Goal: Task Accomplishment & Management: Manage account settings

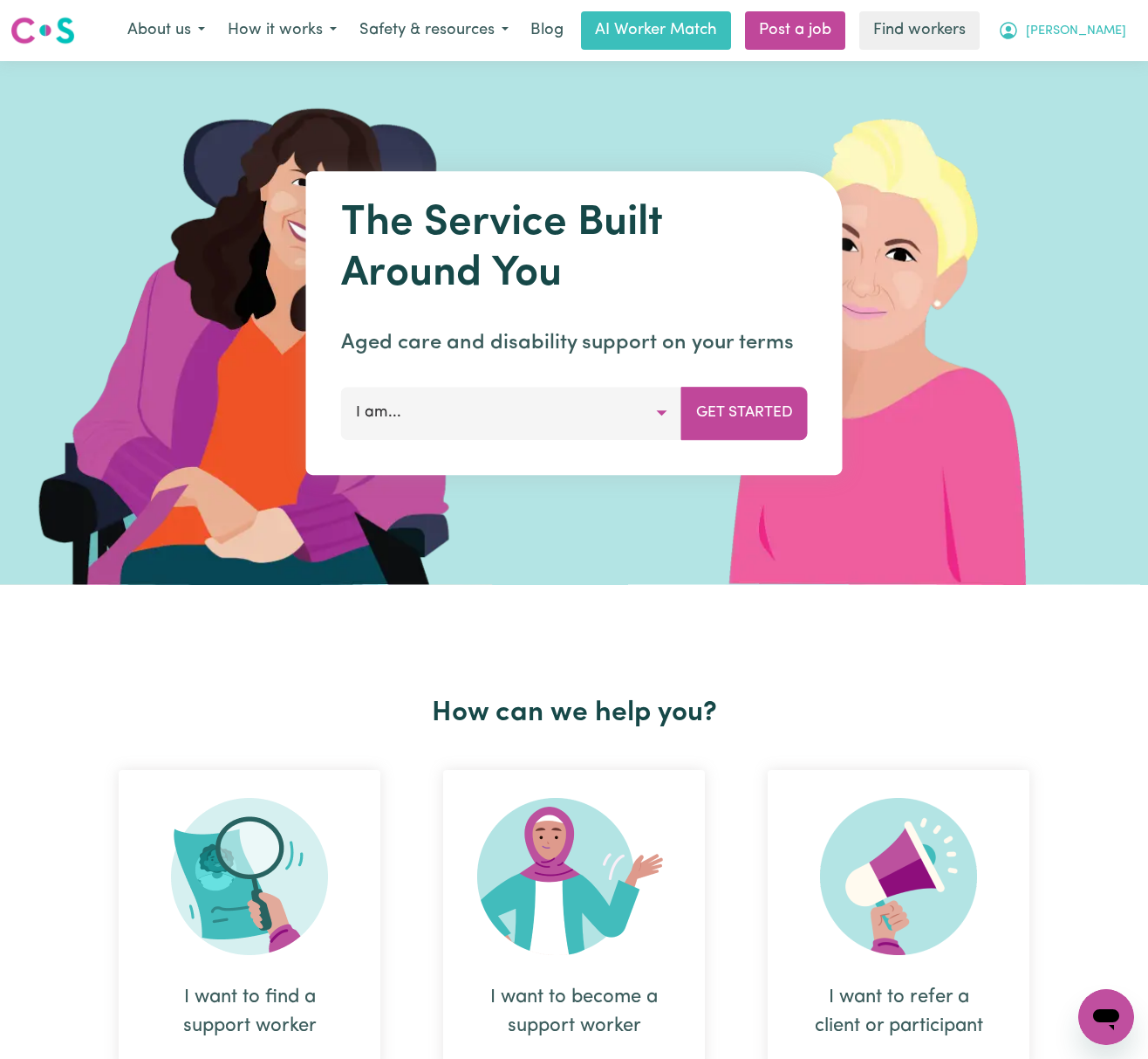
drag, startPoint x: 0, startPoint y: 0, endPoint x: 1093, endPoint y: 21, distance: 1093.2
click at [1093, 21] on button "[PERSON_NAME]" at bounding box center [1061, 31] width 151 height 37
click at [1061, 106] on link "Logout" at bounding box center [1068, 100] width 138 height 33
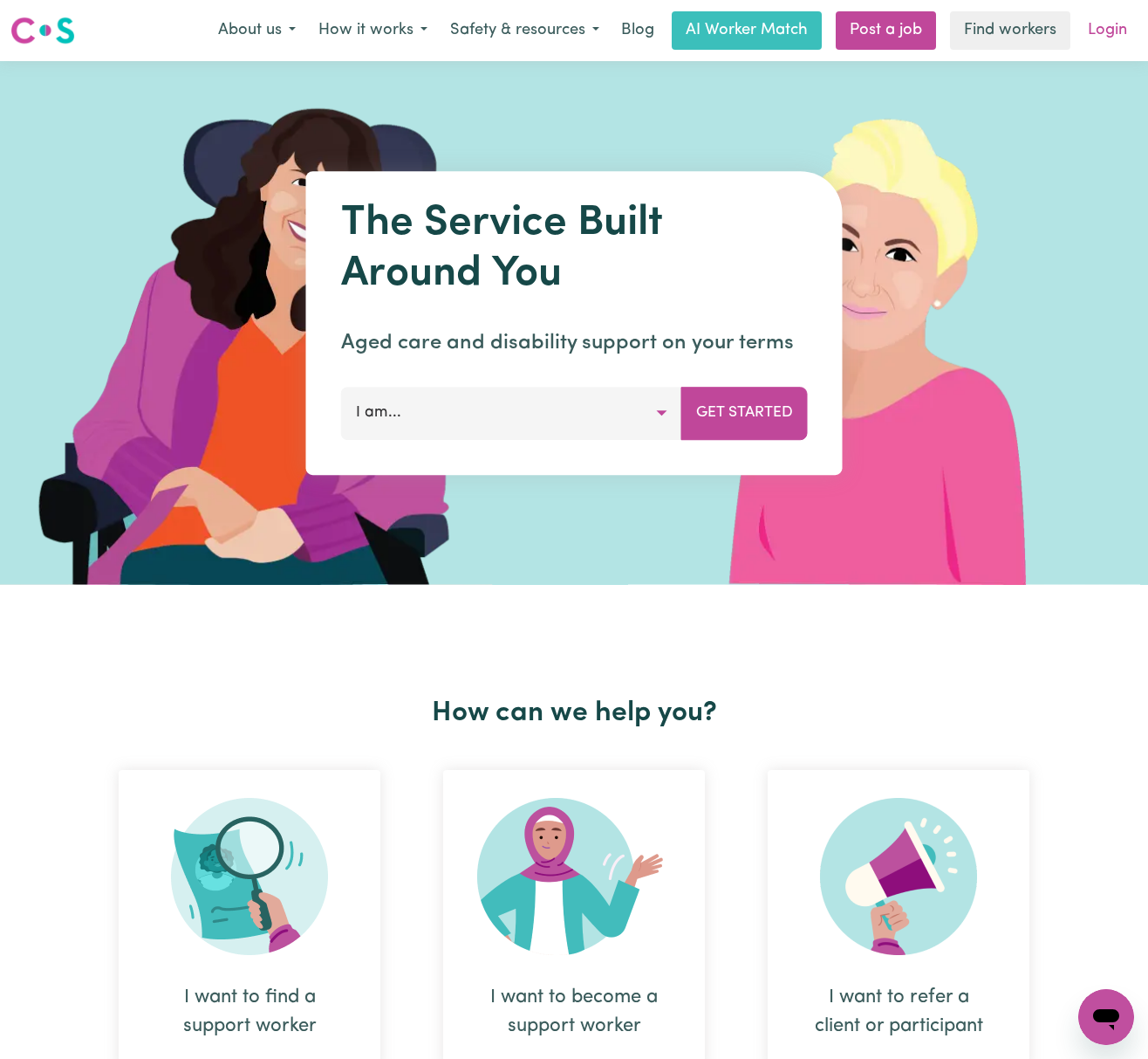
click at [1114, 22] on link "Login" at bounding box center [1107, 30] width 60 height 38
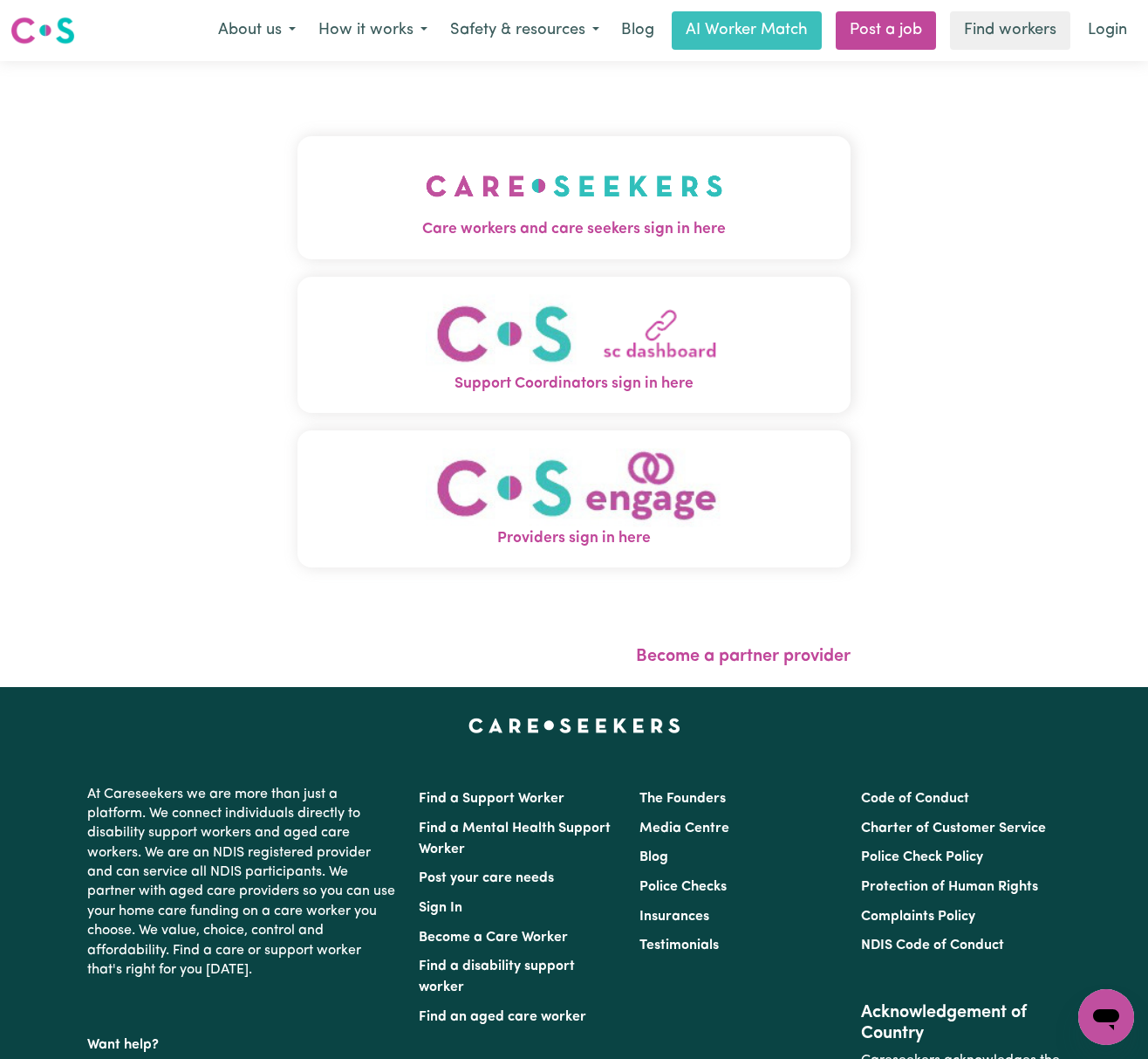
click at [446, 183] on img "Care workers and care seekers sign in here" at bounding box center [574, 186] width 297 height 64
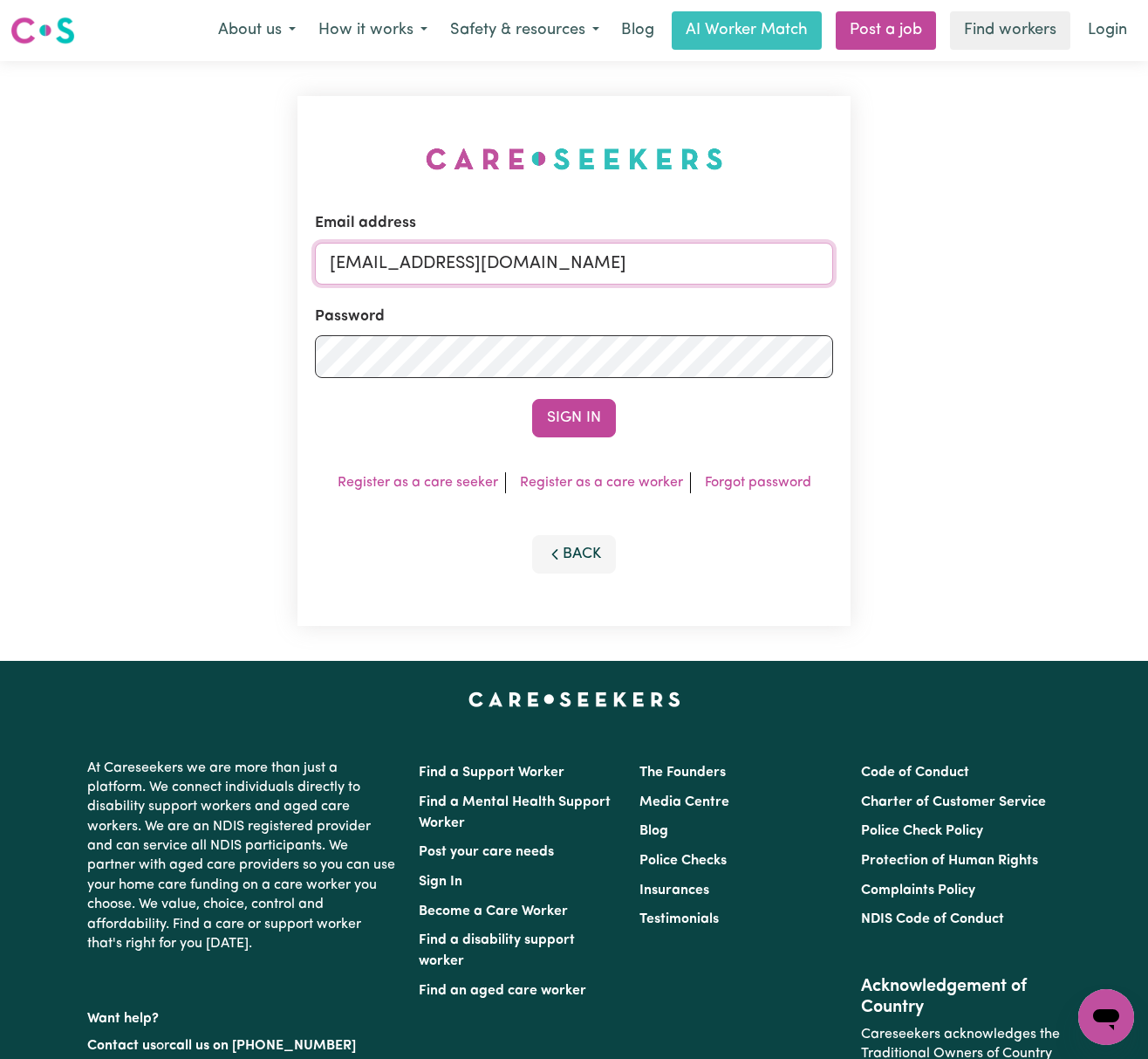
drag, startPoint x: 415, startPoint y: 259, endPoint x: 1170, endPoint y: 259, distance: 755.0
click at [1147, 259] on html "Menu About us How it works Safety & resources Blog AI Worker Match Post a job F…" at bounding box center [574, 705] width 1148 height 1411
paste input "[PERSON_NAME][EMAIL_ADDRESS][PERSON_NAME][DOMAIN_NAME]"
type input "superuser~[PERSON_NAME][EMAIL_ADDRESS][PERSON_NAME][DOMAIN_NAME]"
click at [532, 399] on button "Sign In" at bounding box center [574, 417] width 84 height 38
